Goal: Task Accomplishment & Management: Complete application form

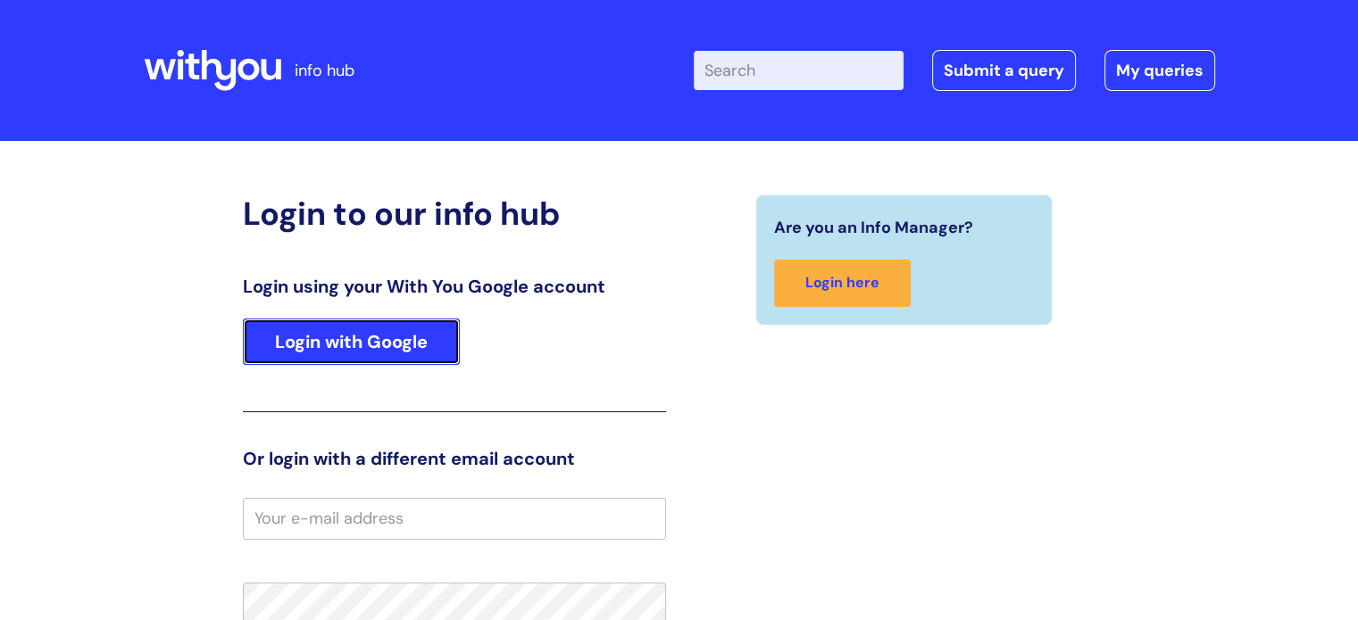
click at [411, 347] on link "Login with Google" at bounding box center [351, 342] width 217 height 46
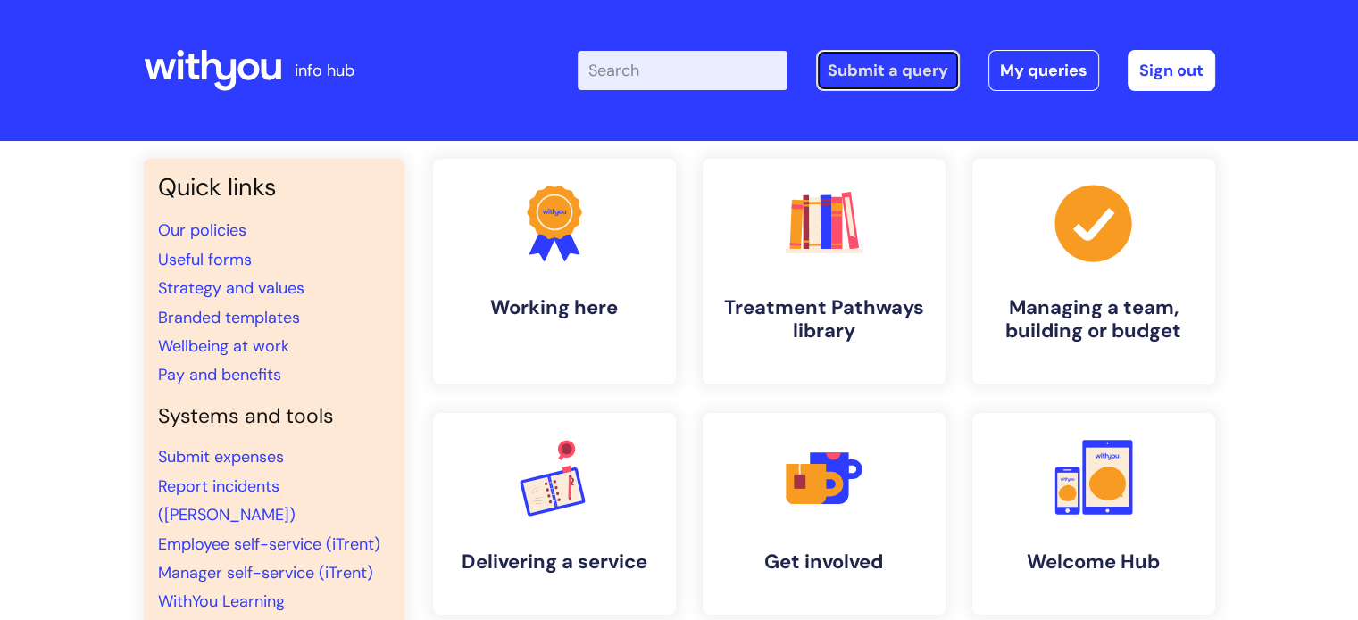
click at [889, 78] on link "Submit a query" at bounding box center [888, 70] width 144 height 41
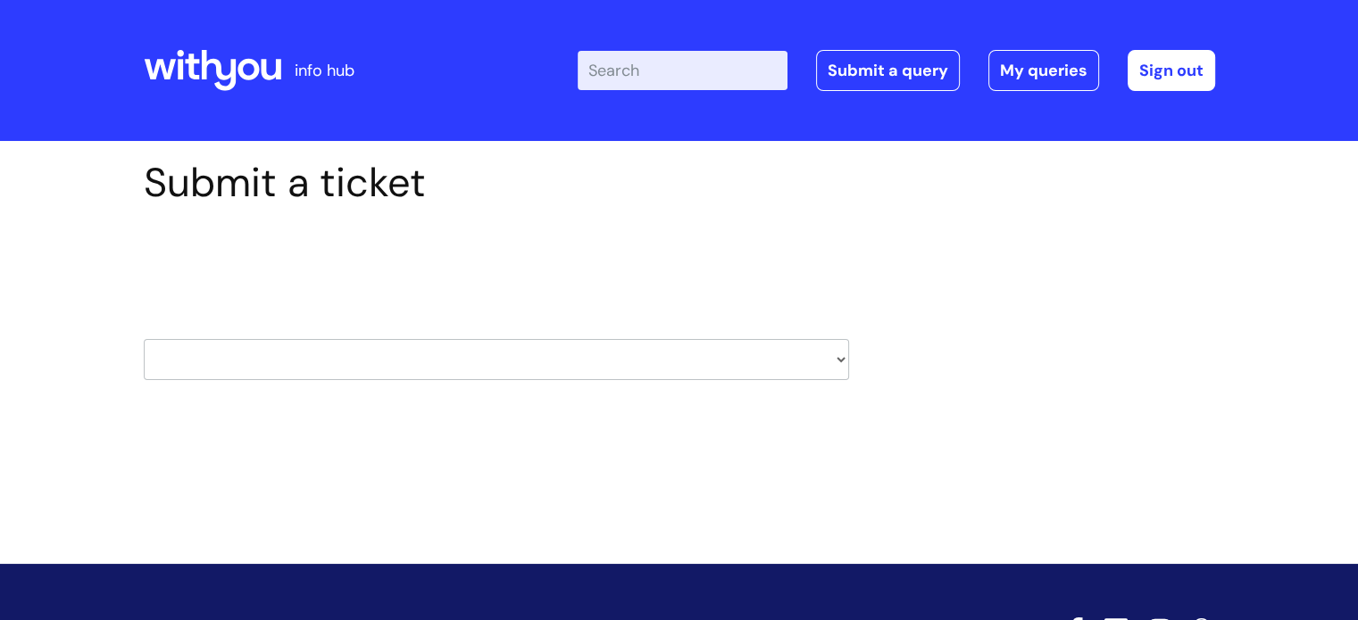
click at [841, 362] on select "HR / People IT and Support Clinical Drug Alerts Finance Accounts Data Support T…" at bounding box center [496, 359] width 705 height 41
select select "it_and_support"
click at [144, 339] on select "HR / People IT and Support Clinical Drug Alerts Finance Accounts Data Support T…" at bounding box center [496, 359] width 705 height 41
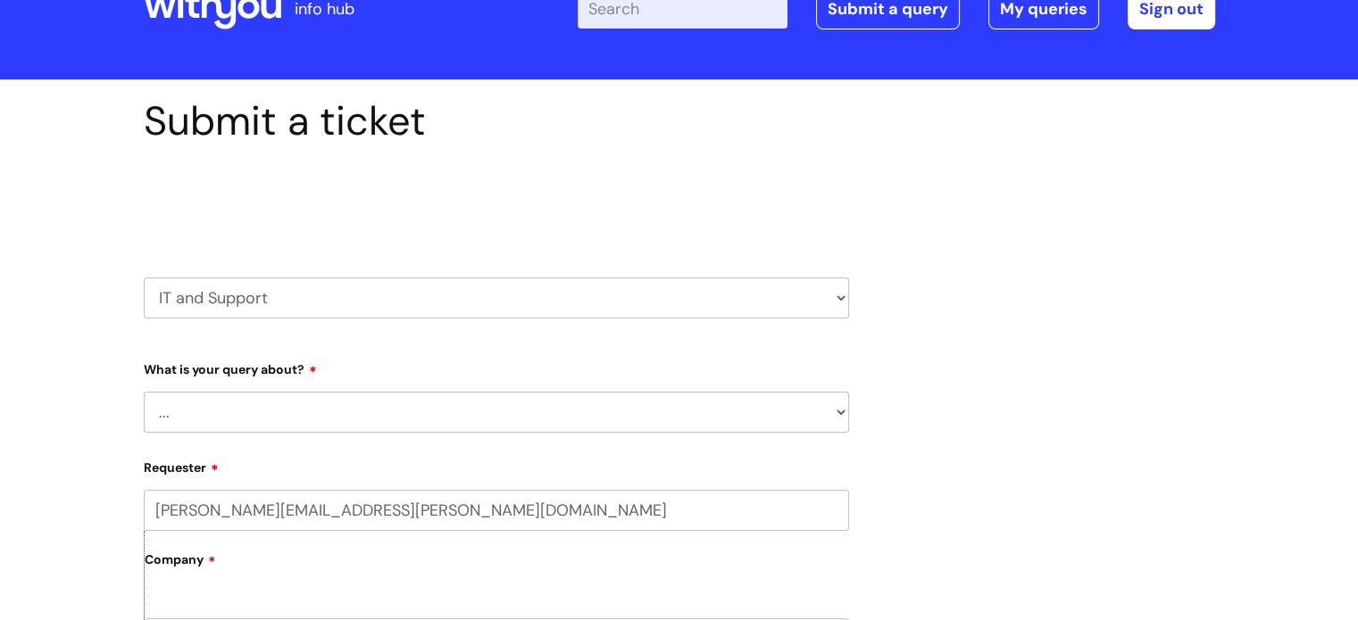
scroll to position [89, 0]
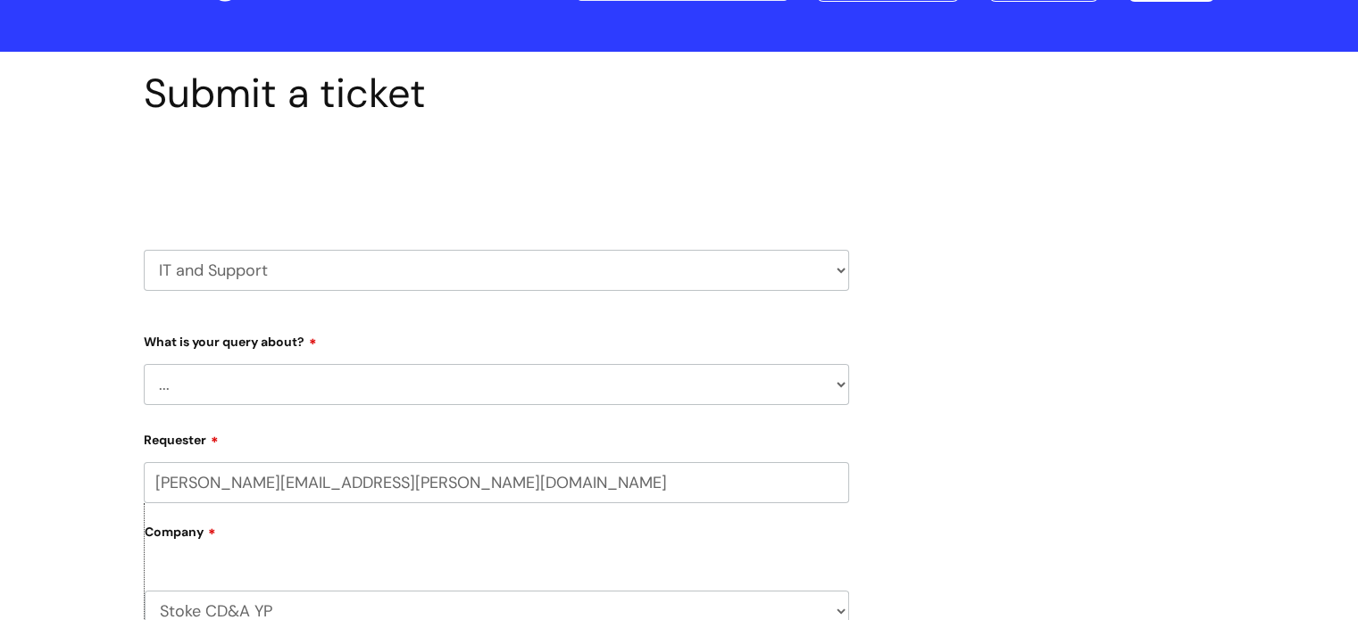
click at [836, 387] on select "... Mobile Phone Reset & MFA Accounts, Starters and Leavers IT Hardware issue I…" at bounding box center [496, 384] width 705 height 41
click at [144, 364] on select "... Mobile Phone Reset & MFA Accounts, Starters and Leavers IT Hardware issue I…" at bounding box center [496, 384] width 705 height 41
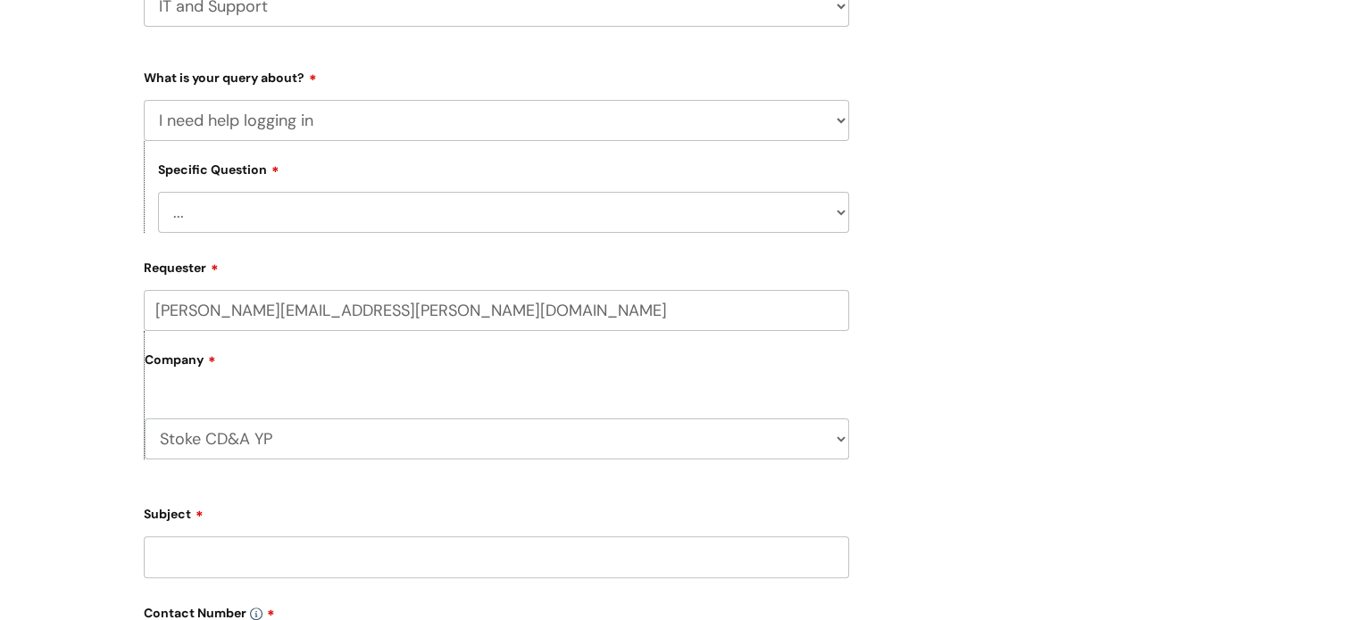
scroll to position [357, 0]
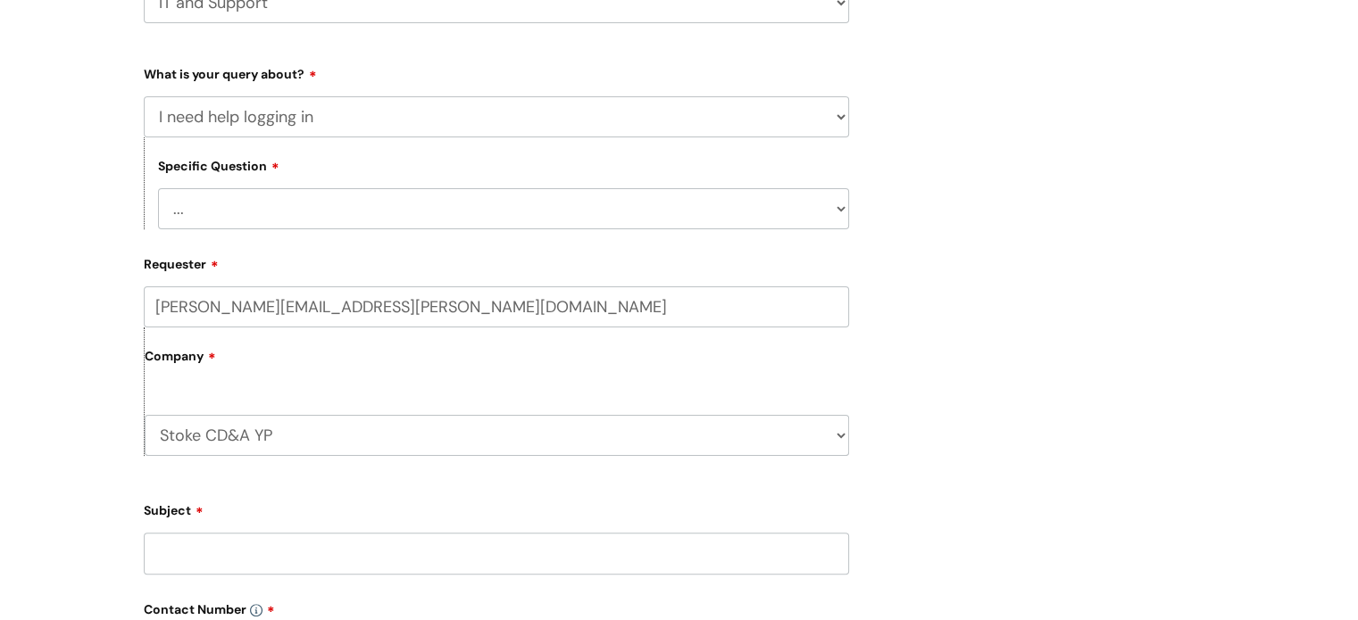
click at [236, 213] on select "... I need help logging into my laptop/chromebook I need access or help logging…" at bounding box center [503, 208] width 691 height 41
click at [882, 212] on div "Submit a ticket Select issue type HR / People IT and Support Clinical Drug Aler…" at bounding box center [679, 435] width 1098 height 1266
click at [839, 116] on select "... Mobile Phone Reset & MFA Accounts, Starters and Leavers IT Hardware issue I…" at bounding box center [496, 116] width 705 height 41
select select "Something Else"
click at [144, 96] on select "... Mobile Phone Reset & MFA Accounts, Starters and Leavers IT Hardware issue I…" at bounding box center [496, 116] width 705 height 41
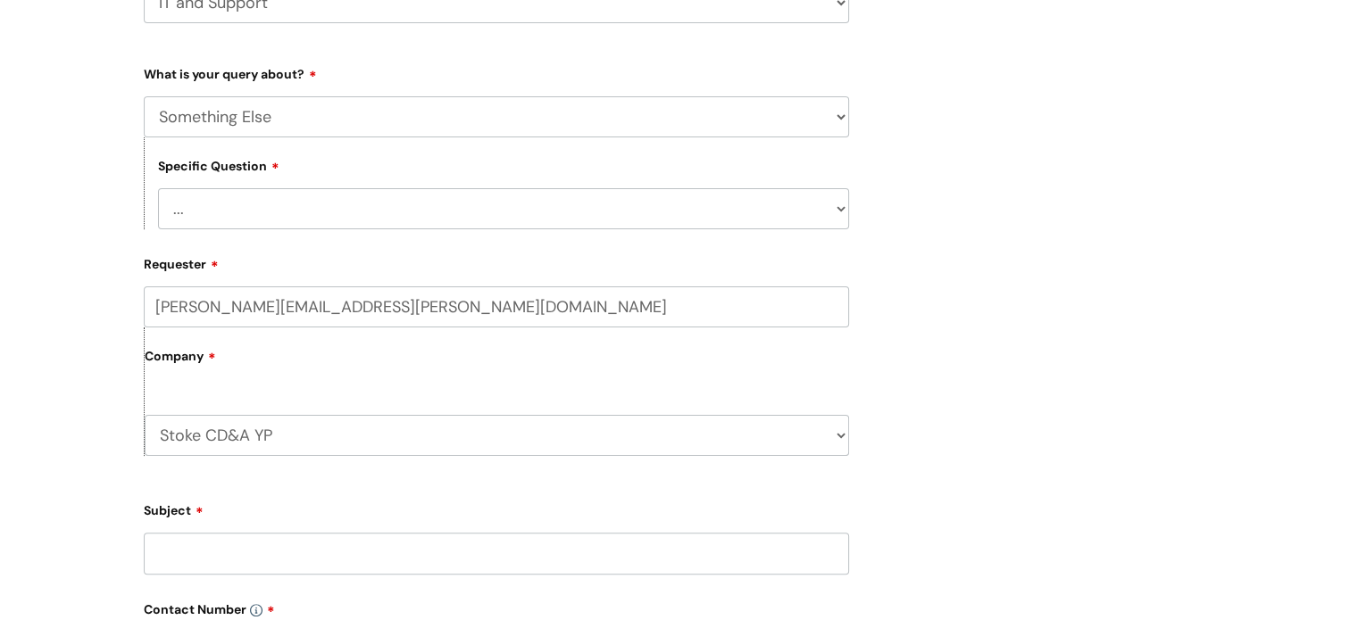
click at [250, 209] on select "... My problem is not listed" at bounding box center [503, 208] width 691 height 41
select select "My problem is not listed"
click at [158, 188] on select "... My problem is not listed" at bounding box center [503, 208] width 691 height 41
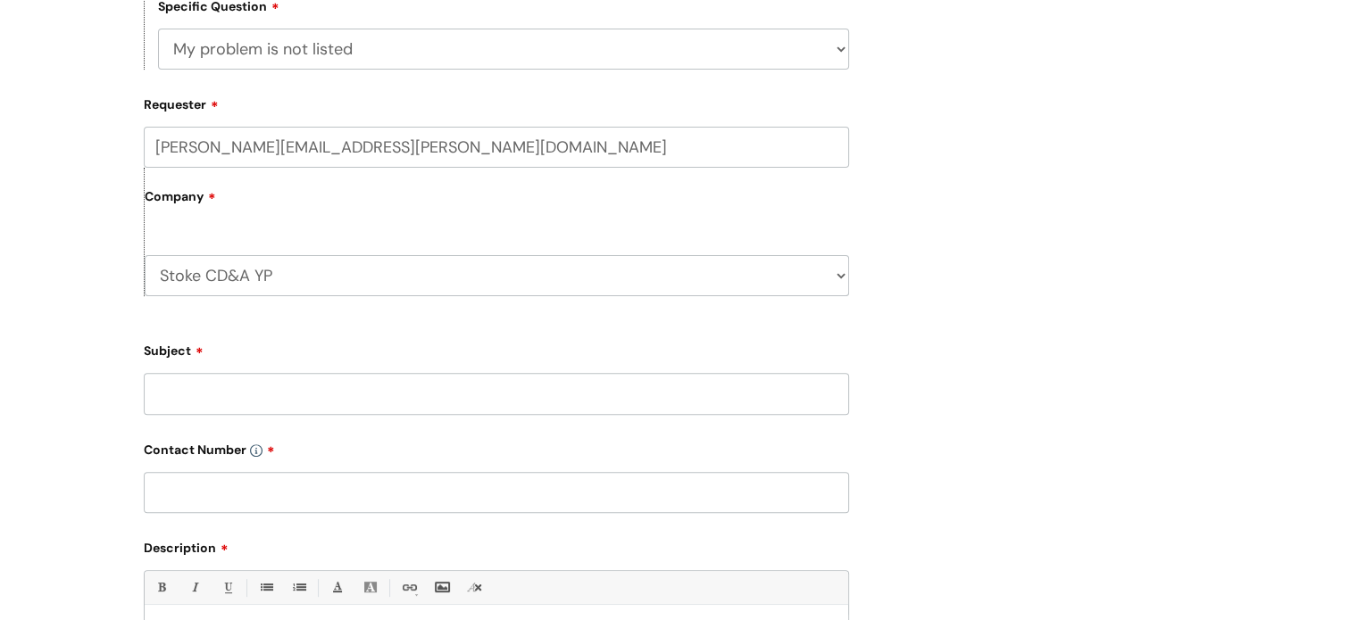
scroll to position [625, 0]
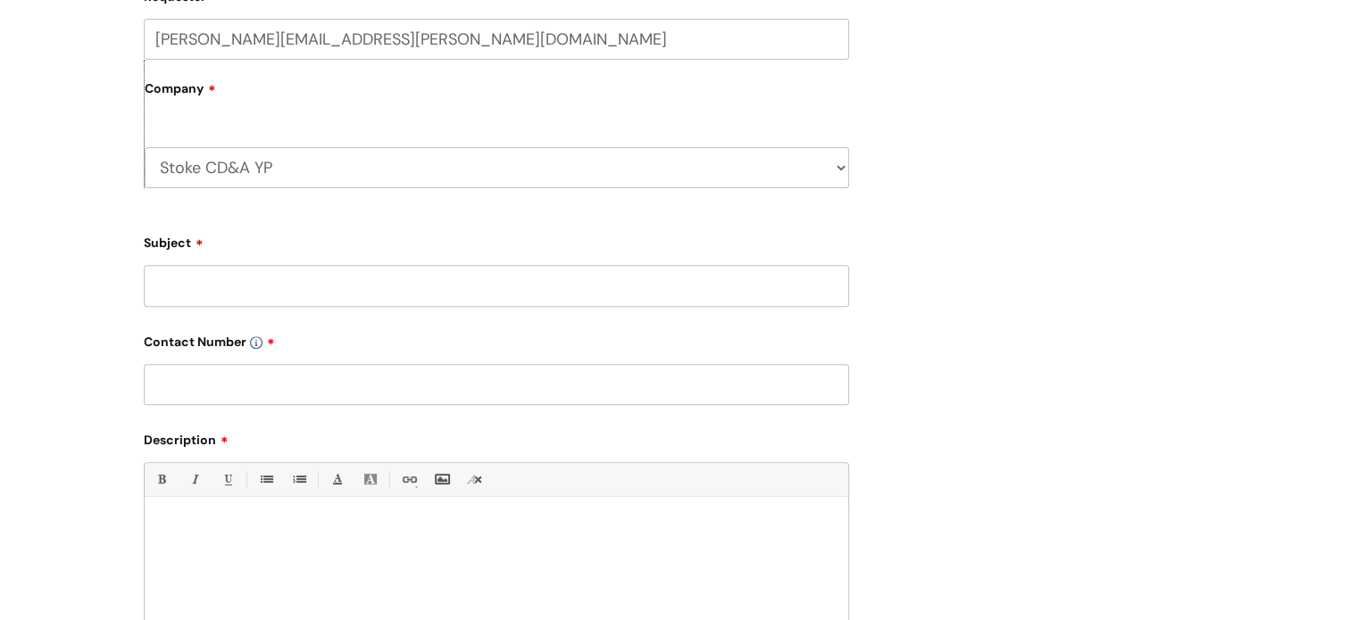
click at [260, 283] on input "Subject" at bounding box center [496, 285] width 705 height 41
type input "l"
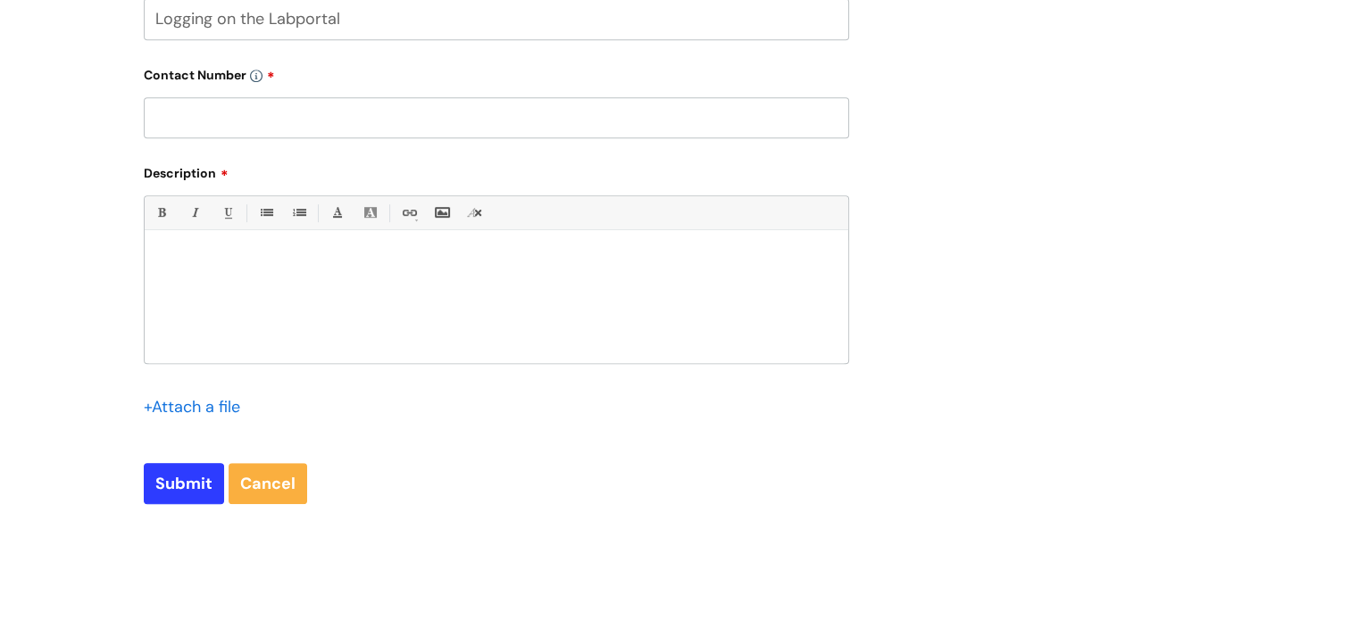
scroll to position [893, 0]
type input "Logging on the Labportal"
click at [172, 121] on input "text" at bounding box center [496, 116] width 705 height 41
click at [162, 134] on input "text" at bounding box center [496, 116] width 705 height 41
type input "07974350018"
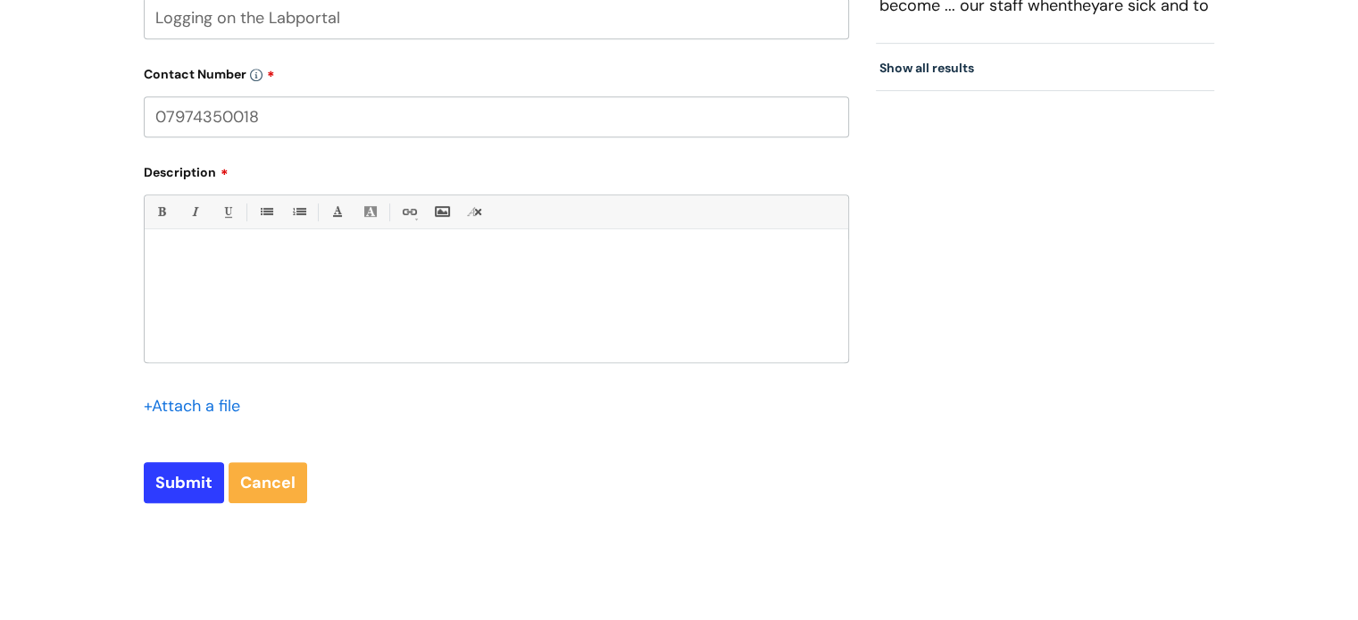
click at [179, 254] on p at bounding box center [496, 261] width 677 height 16
click at [554, 260] on p "I have locked myself out of my Labportal account. I need access ASAP as i have …" at bounding box center [496, 261] width 677 height 16
click at [776, 262] on p "I have locked myself out of my Labportal account. I need access ASAP as I have …" at bounding box center [496, 261] width 677 height 16
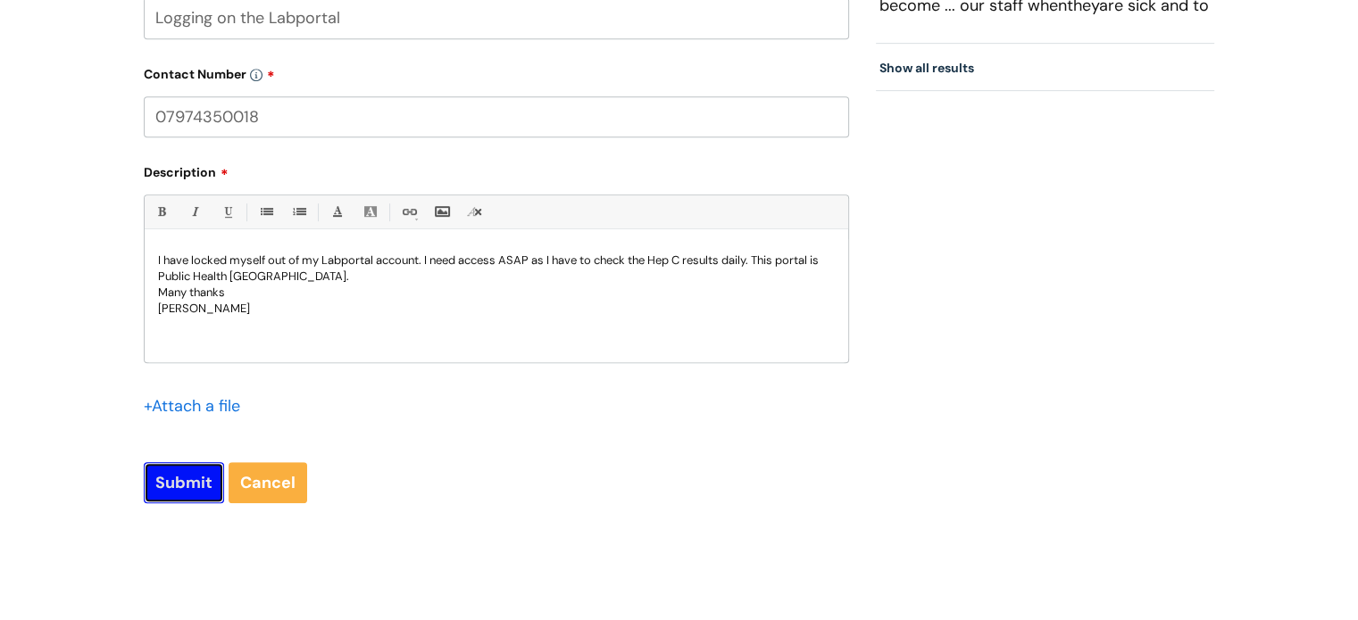
click at [164, 492] on input "Submit" at bounding box center [184, 482] width 80 height 41
type input "Please Wait..."
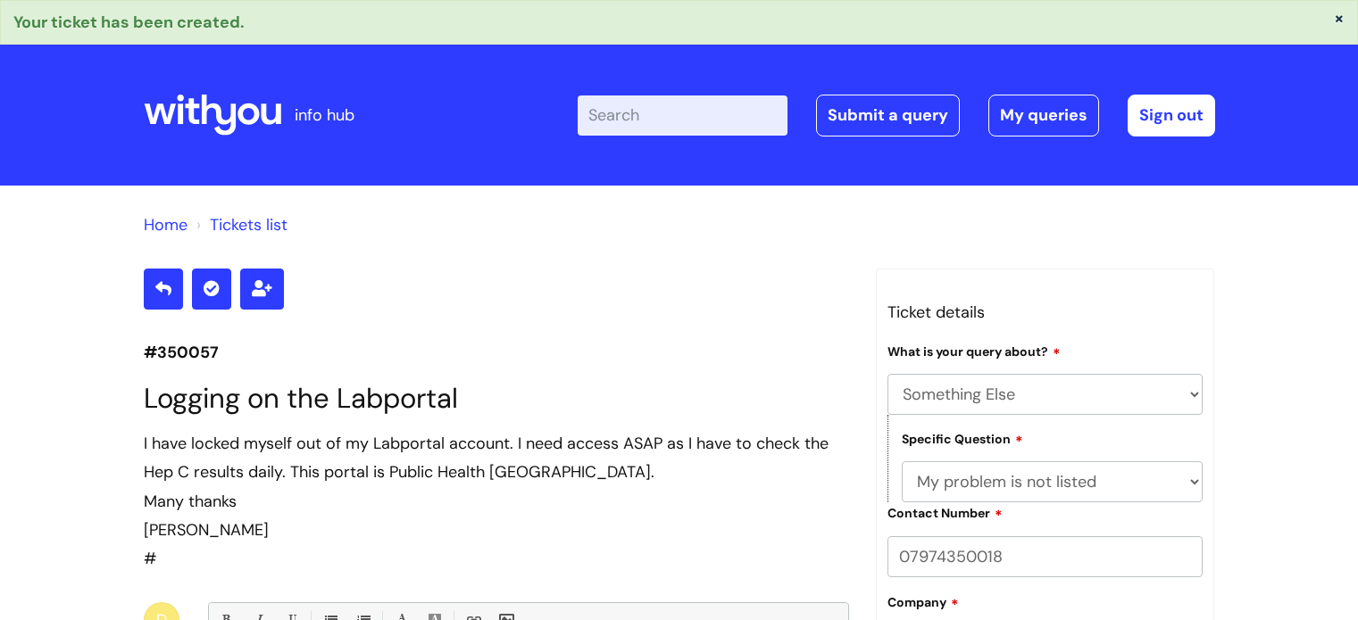
select select "Something Else"
select select "My problem is not listed"
